Goal: Information Seeking & Learning: Learn about a topic

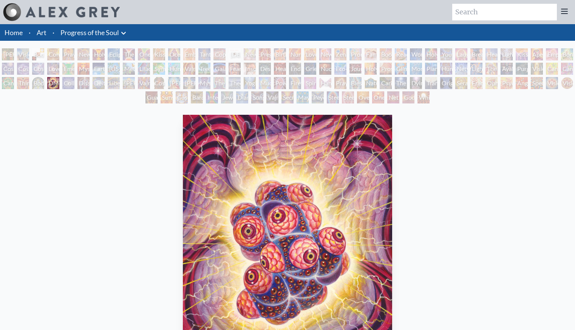
click at [44, 52] on div "Body, Mind, Spirit" at bounding box center [38, 54] width 12 height 12
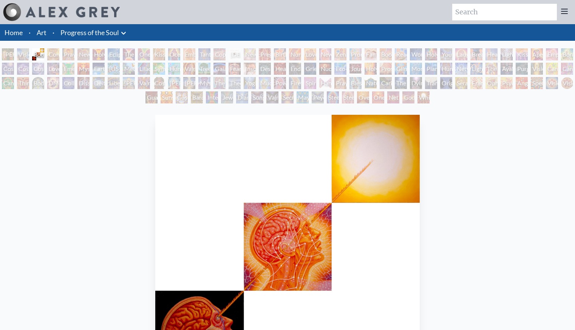
click at [44, 56] on div "Body, Mind, Spirit" at bounding box center [38, 54] width 12 height 12
click at [44, 57] on div "Body, Mind, Spirit" at bounding box center [38, 54] width 12 height 12
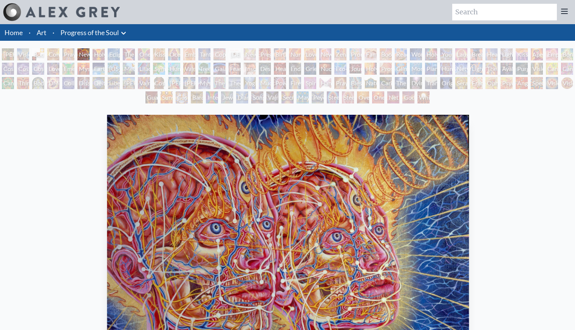
click at [575, 330] on html "Art Writings About" at bounding box center [287, 282] width 575 height 564
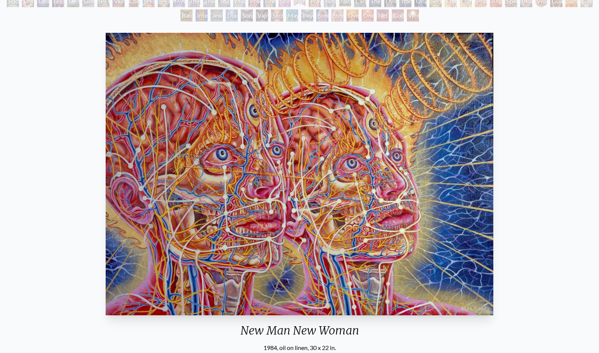
scroll to position [76, 0]
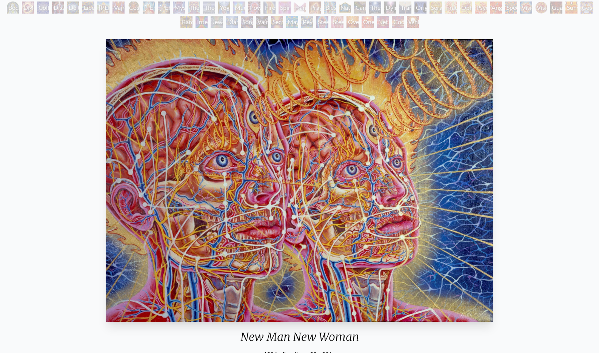
click at [407, 24] on div "White Light" at bounding box center [413, 22] width 12 height 12
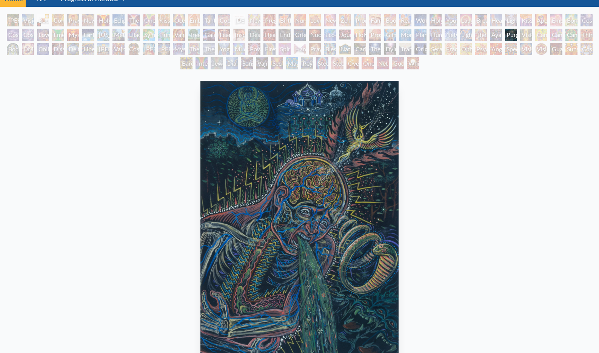
scroll to position [42, 0]
